Goal: Navigation & Orientation: Find specific page/section

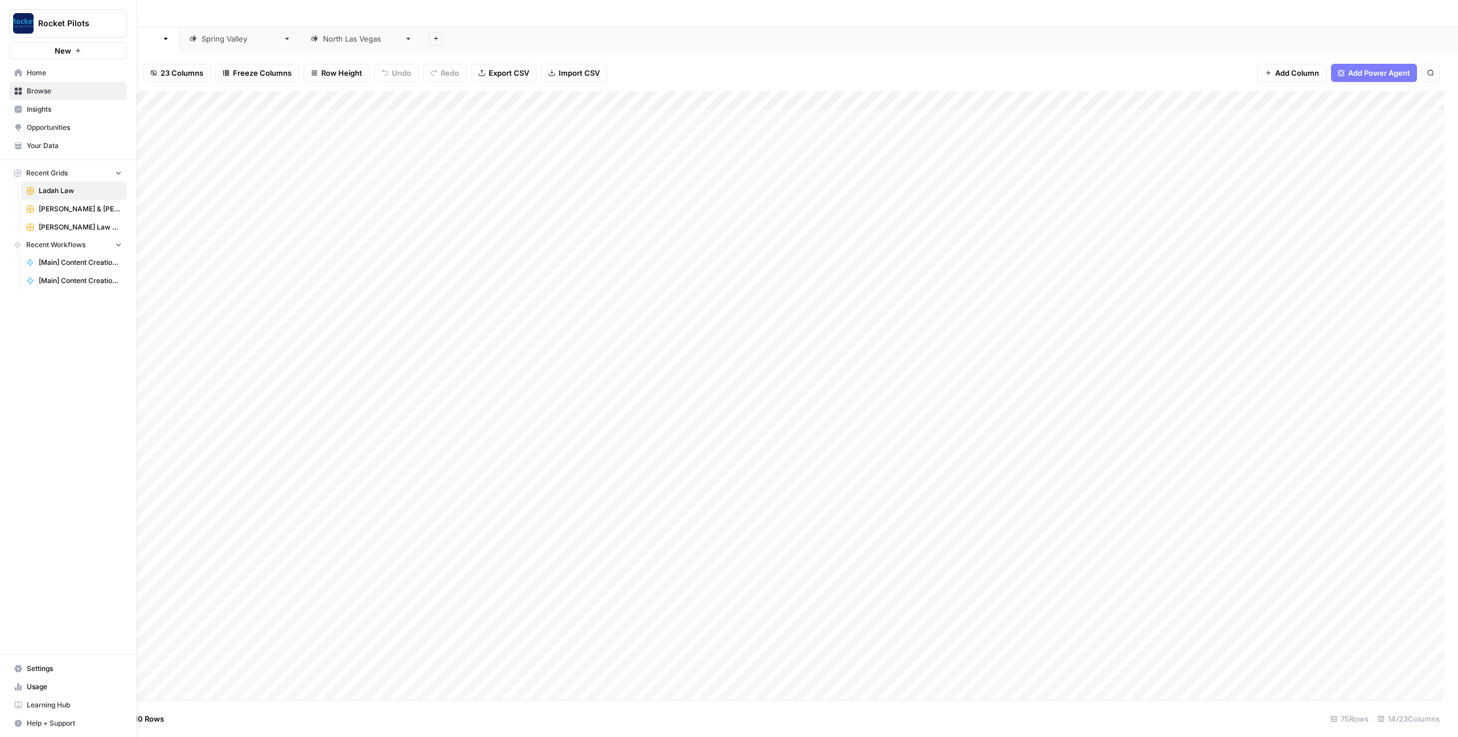
click at [59, 207] on span "[PERSON_NAME] & [PERSON_NAME] V1" at bounding box center [80, 209] width 83 height 10
click at [42, 91] on span "Browse" at bounding box center [74, 91] width 95 height 10
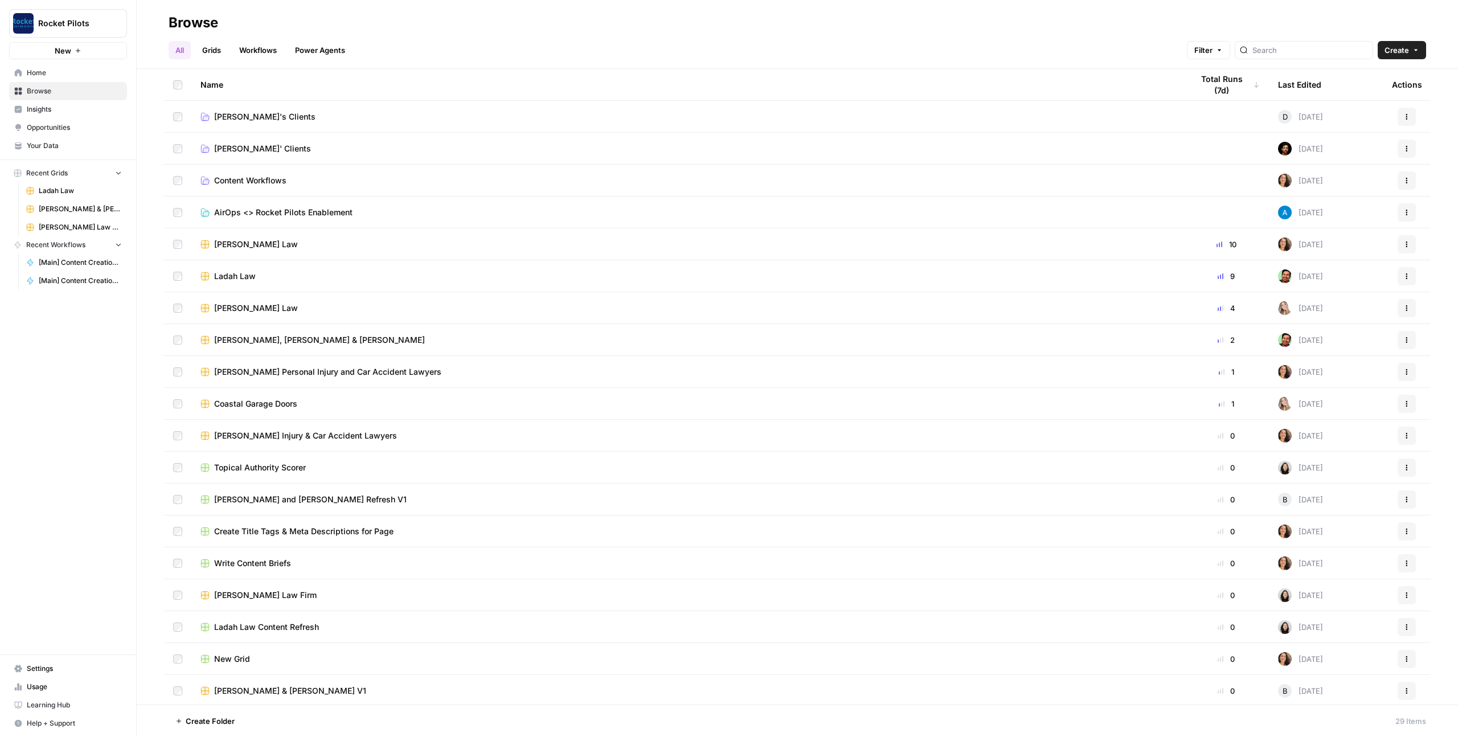
click at [406, 344] on div "[PERSON_NAME], [PERSON_NAME] & [PERSON_NAME]" at bounding box center [687, 339] width 974 height 11
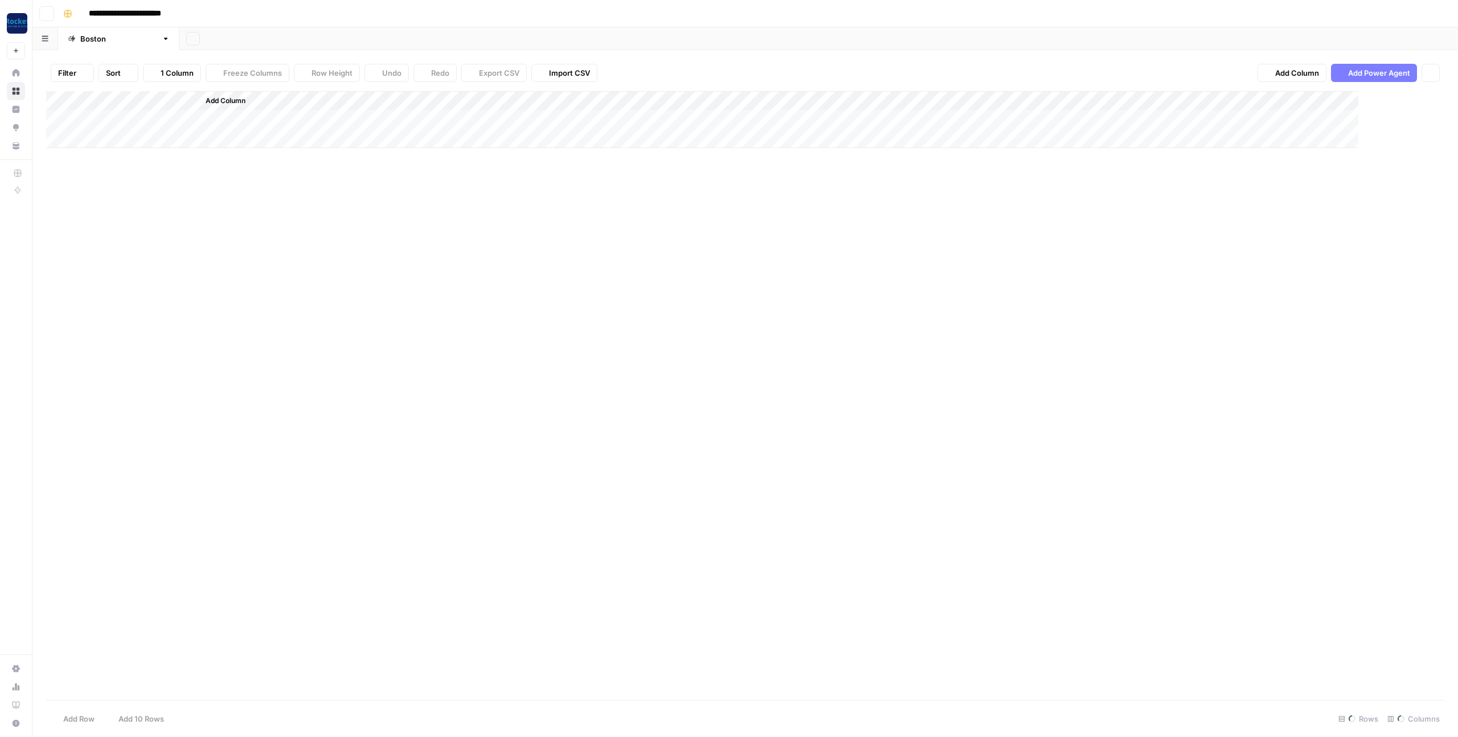
click at [406, 344] on div "Add Column" at bounding box center [745, 395] width 1398 height 609
